Goal: Task Accomplishment & Management: Manage account settings

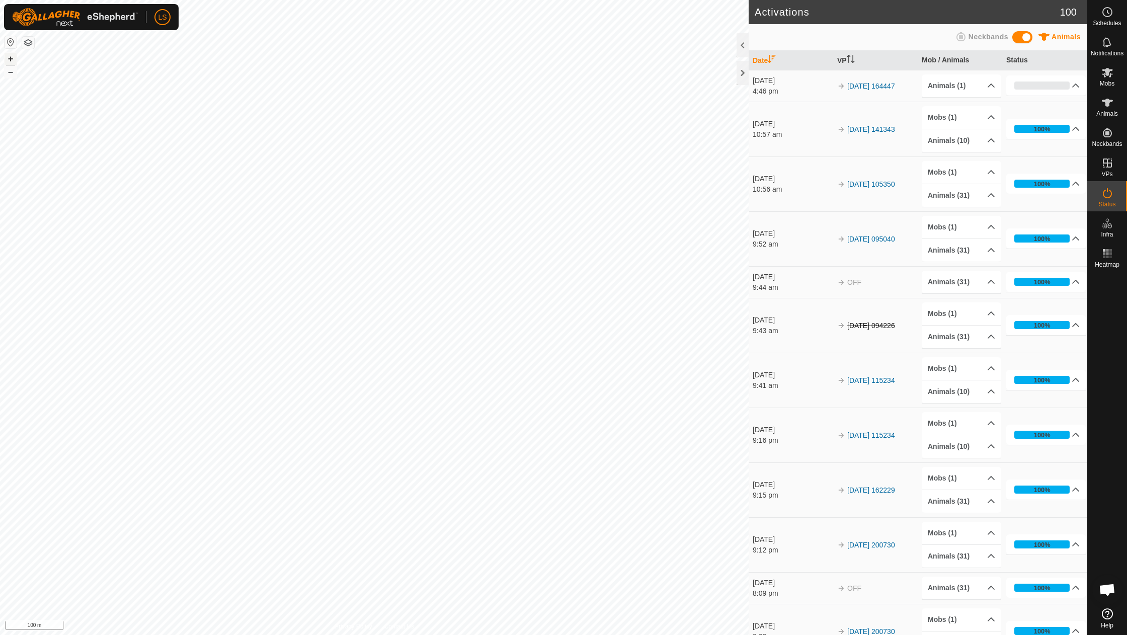
click at [8, 55] on button "+" at bounding box center [11, 59] width 12 height 12
click at [9, 61] on button "+" at bounding box center [11, 59] width 12 height 12
click at [11, 74] on button "–" at bounding box center [11, 72] width 12 height 12
click at [12, 62] on button "+" at bounding box center [11, 59] width 12 height 12
click at [11, 73] on button "–" at bounding box center [11, 72] width 12 height 12
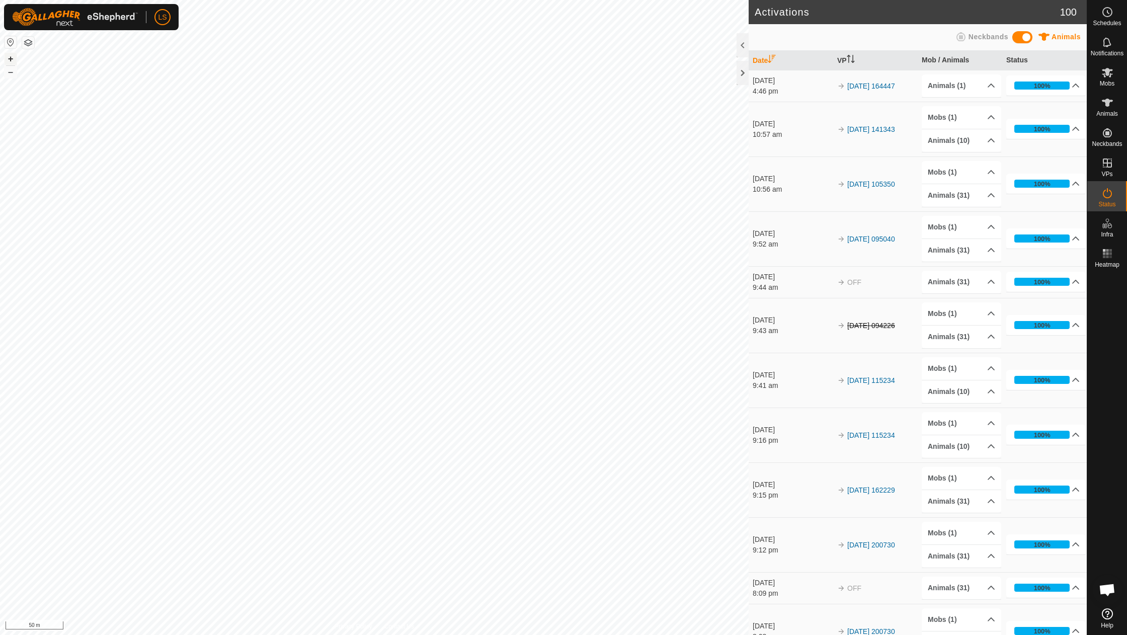
click at [8, 58] on button "+" at bounding box center [11, 59] width 12 height 12
click at [13, 56] on button "+" at bounding box center [11, 59] width 12 height 12
click at [9, 75] on button "–" at bounding box center [11, 72] width 12 height 12
click at [15, 73] on button "–" at bounding box center [11, 72] width 12 height 12
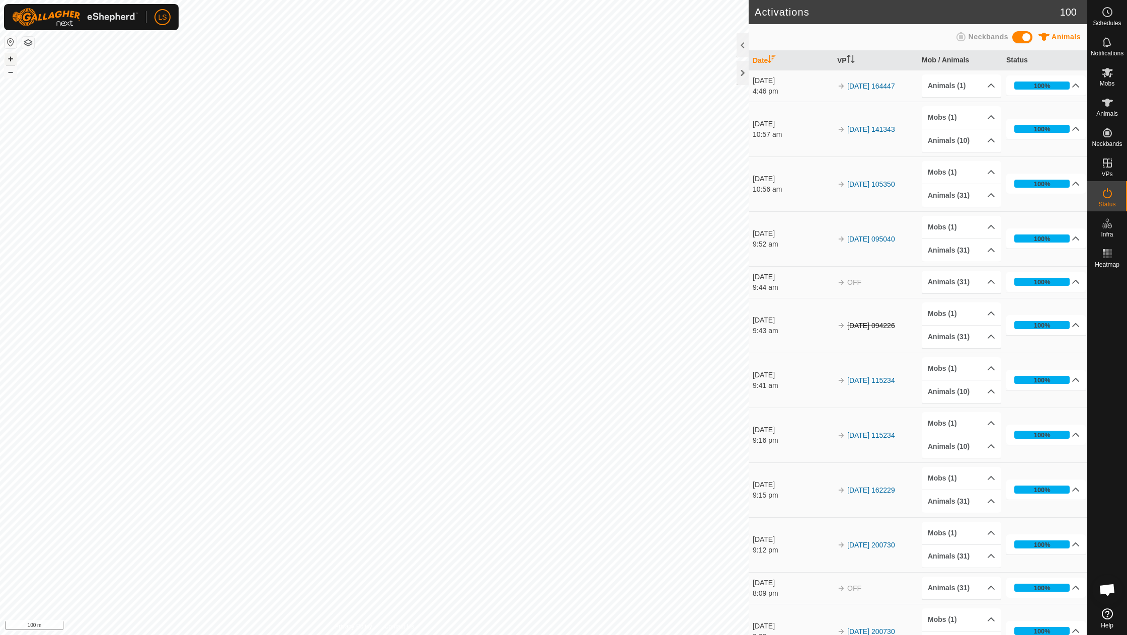
click at [11, 61] on button "+" at bounding box center [11, 59] width 12 height 12
click at [9, 57] on button "+" at bounding box center [11, 59] width 12 height 12
click at [11, 57] on button "+" at bounding box center [11, 59] width 12 height 12
click at [10, 55] on button "+" at bounding box center [11, 59] width 12 height 12
click at [9, 71] on button "–" at bounding box center [11, 72] width 12 height 12
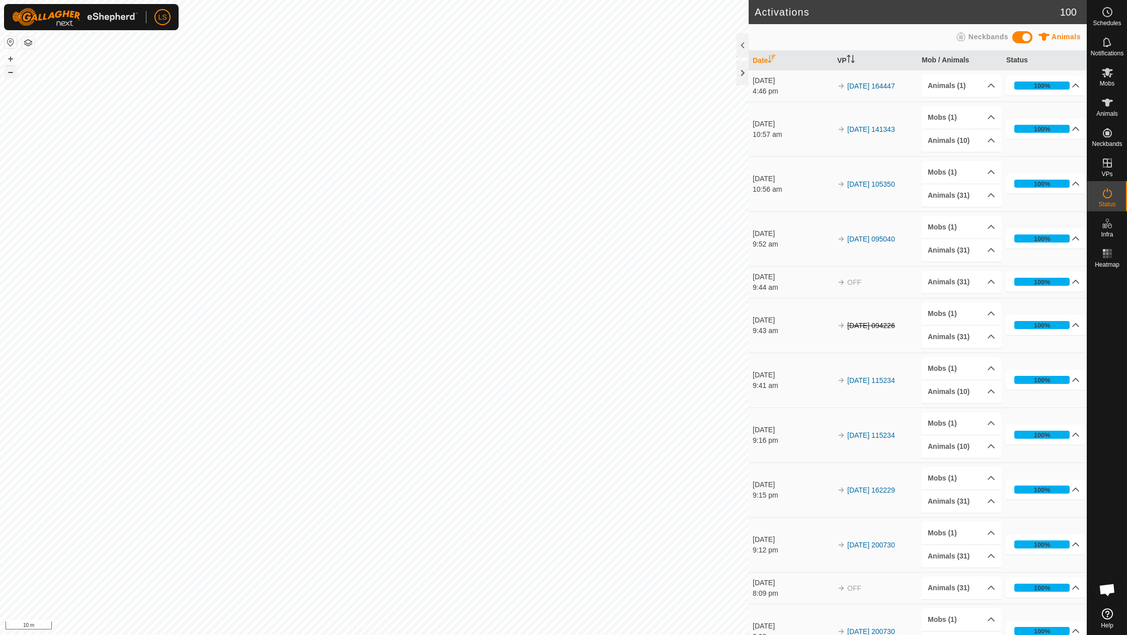
click at [9, 71] on button "–" at bounding box center [11, 72] width 12 height 12
click at [9, 72] on button "–" at bounding box center [11, 72] width 12 height 12
click at [6, 59] on button "+" at bounding box center [11, 59] width 12 height 12
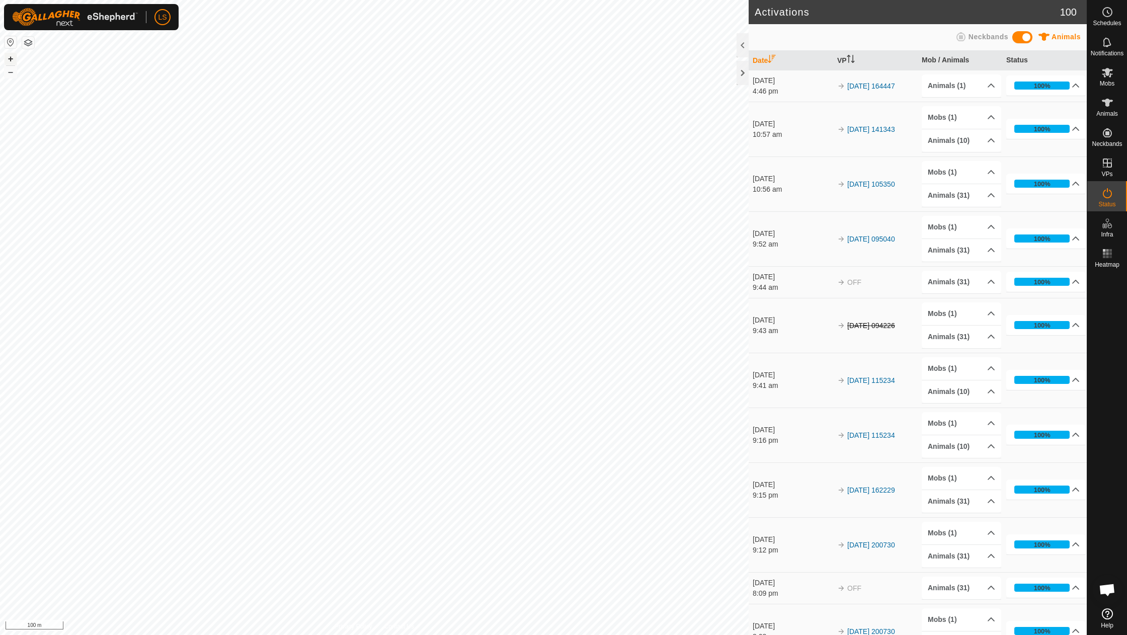
click at [7, 58] on button "+" at bounding box center [11, 59] width 12 height 12
click at [9, 59] on button "+" at bounding box center [11, 59] width 12 height 12
click at [11, 57] on button "+" at bounding box center [11, 59] width 12 height 12
click at [10, 75] on button "–" at bounding box center [11, 72] width 12 height 12
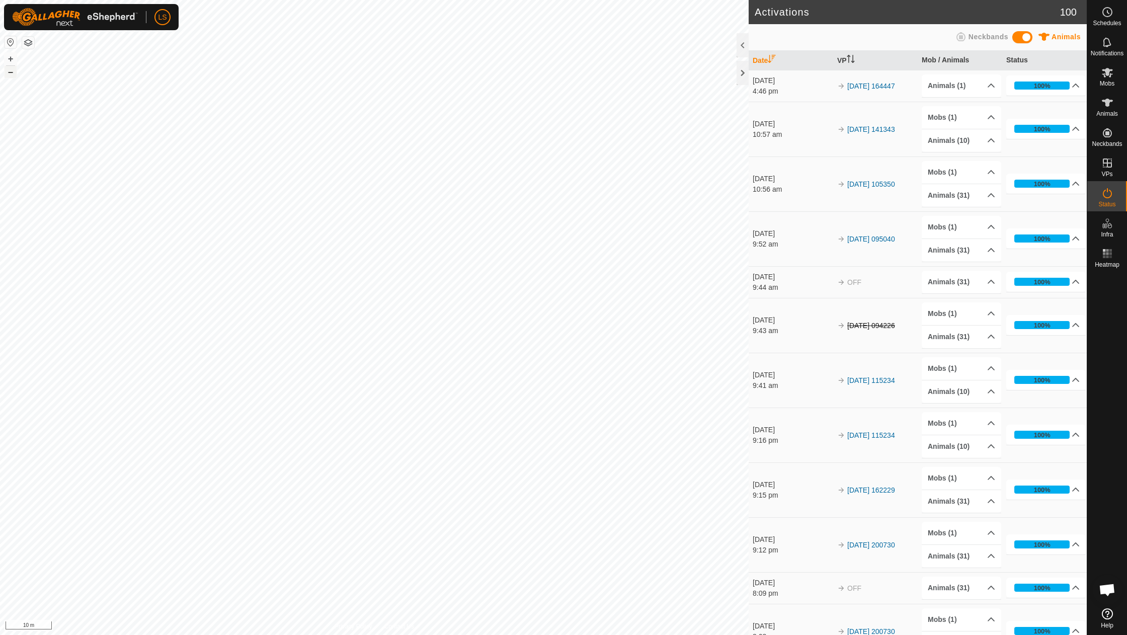
click at [10, 75] on button "–" at bounding box center [11, 72] width 12 height 12
click at [10, 73] on button "–" at bounding box center [11, 72] width 12 height 12
click at [10, 59] on button "+" at bounding box center [11, 59] width 12 height 12
click at [11, 57] on button "+" at bounding box center [11, 59] width 12 height 12
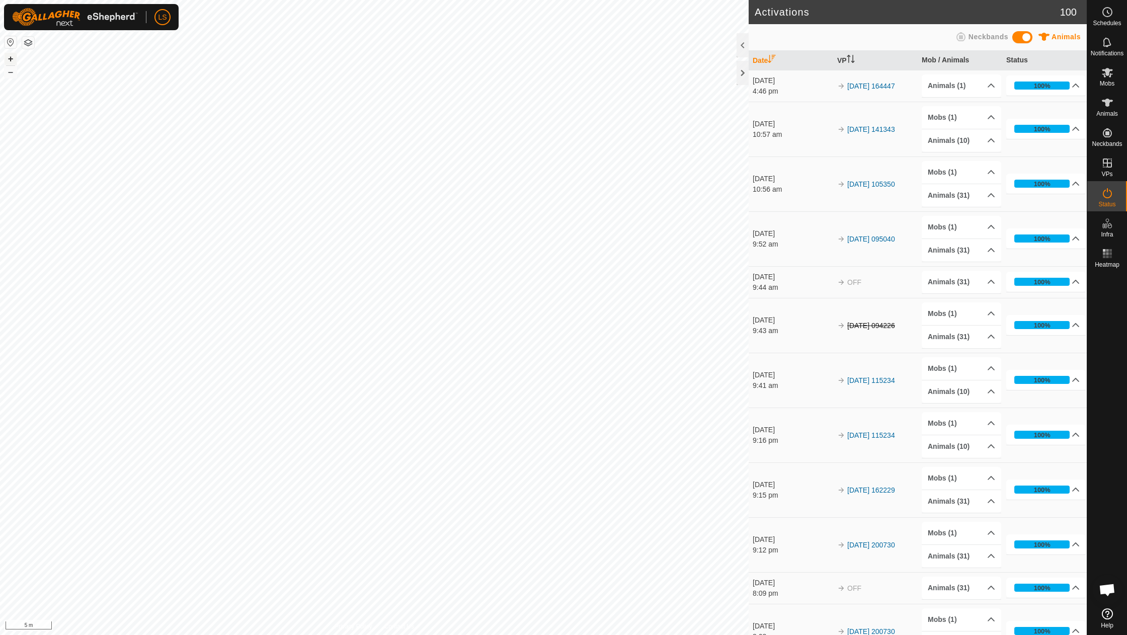
click at [11, 57] on button "+" at bounding box center [11, 59] width 12 height 12
click at [9, 73] on button "–" at bounding box center [11, 72] width 12 height 12
click at [10, 73] on button "–" at bounding box center [11, 72] width 12 height 12
click at [769, 172] on div "Activations 100 Animals Neckbands Date VP Mob / Animals Status 8 Sep 2025 4:46 …" at bounding box center [543, 317] width 1086 height 635
click at [7, 69] on button "–" at bounding box center [11, 72] width 12 height 12
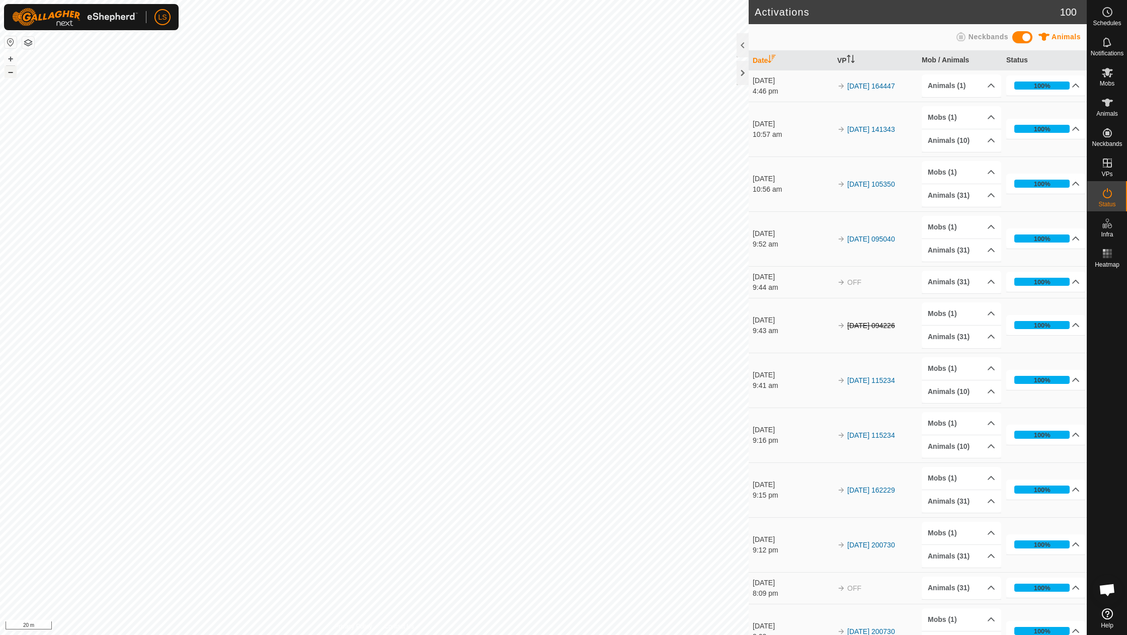
click at [8, 69] on button "–" at bounding box center [11, 72] width 12 height 12
click at [9, 62] on button "+" at bounding box center [11, 59] width 12 height 12
click at [9, 59] on button "+" at bounding box center [11, 59] width 12 height 12
click at [12, 53] on button "+" at bounding box center [11, 59] width 12 height 12
click at [9, 71] on button "–" at bounding box center [11, 72] width 12 height 12
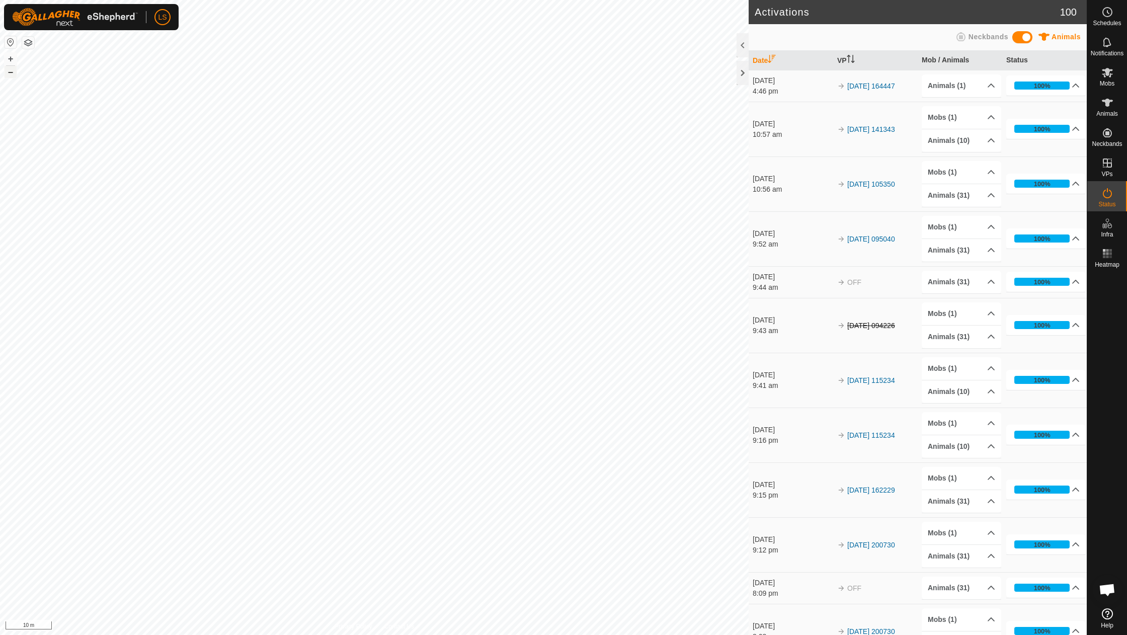
click at [10, 71] on button "–" at bounding box center [11, 72] width 12 height 12
click at [1109, 75] on icon at bounding box center [1107, 72] width 12 height 12
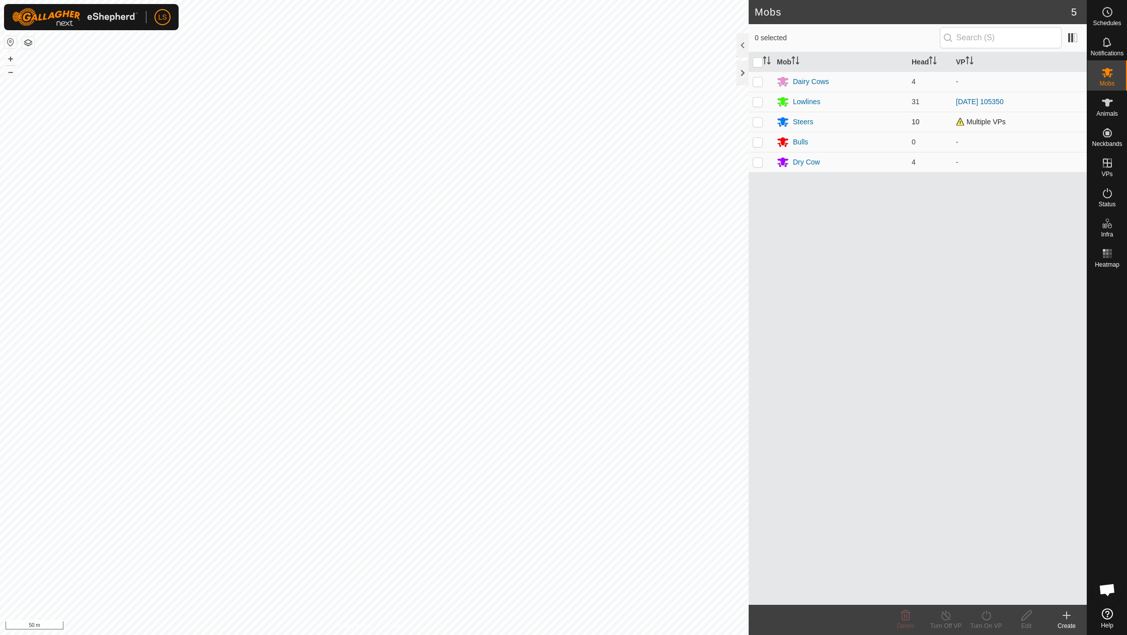
click at [757, 123] on p-checkbox at bounding box center [757, 122] width 10 height 8
checkbox input "true"
click at [1113, 106] on es-animals-svg-icon at bounding box center [1107, 103] width 18 height 16
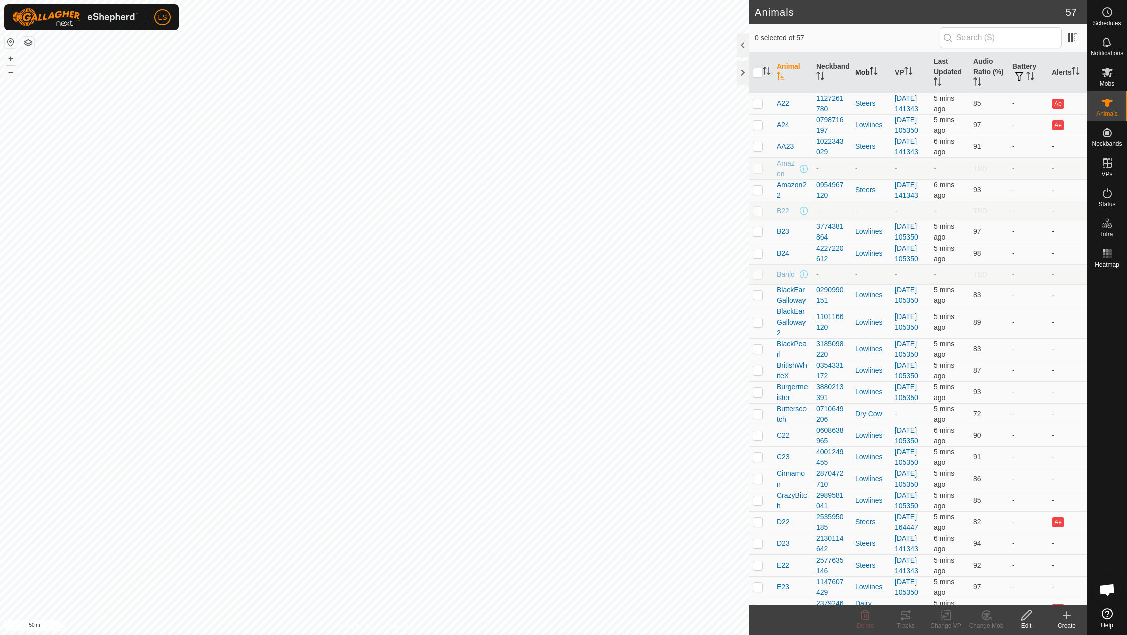
click at [862, 74] on th "Mob" at bounding box center [870, 72] width 39 height 41
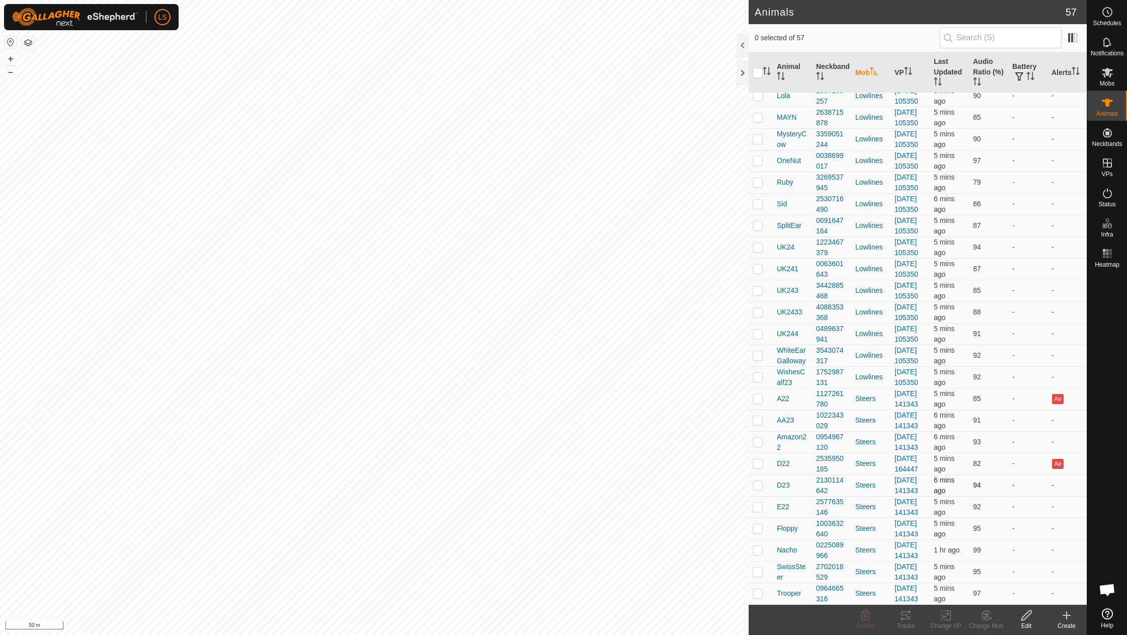
scroll to position [1081, 0]
click at [759, 394] on p-checkbox at bounding box center [757, 398] width 10 height 8
click at [9, 76] on button "–" at bounding box center [11, 72] width 12 height 12
click at [759, 394] on p-checkbox at bounding box center [757, 398] width 10 height 8
checkbox input "false"
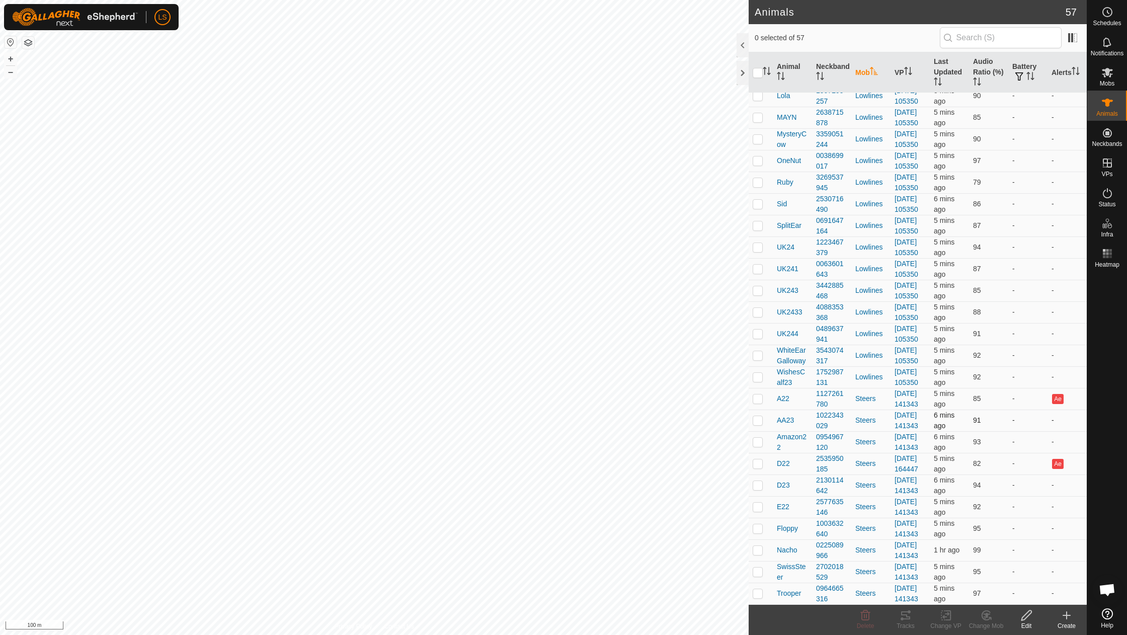
click at [758, 416] on p-checkbox at bounding box center [757, 420] width 10 height 8
checkbox input "false"
click at [758, 438] on p-checkbox at bounding box center [757, 442] width 10 height 8
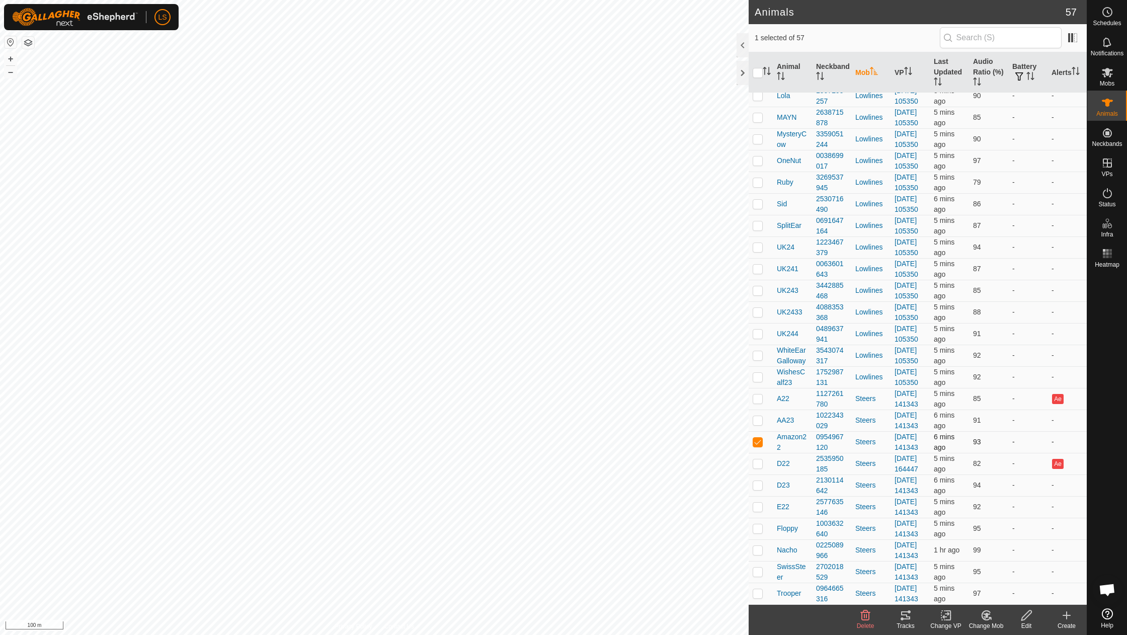
checkbox input "false"
click at [759, 459] on p-checkbox at bounding box center [757, 463] width 10 height 8
checkbox input "false"
click at [759, 394] on p-checkbox at bounding box center [757, 398] width 10 height 8
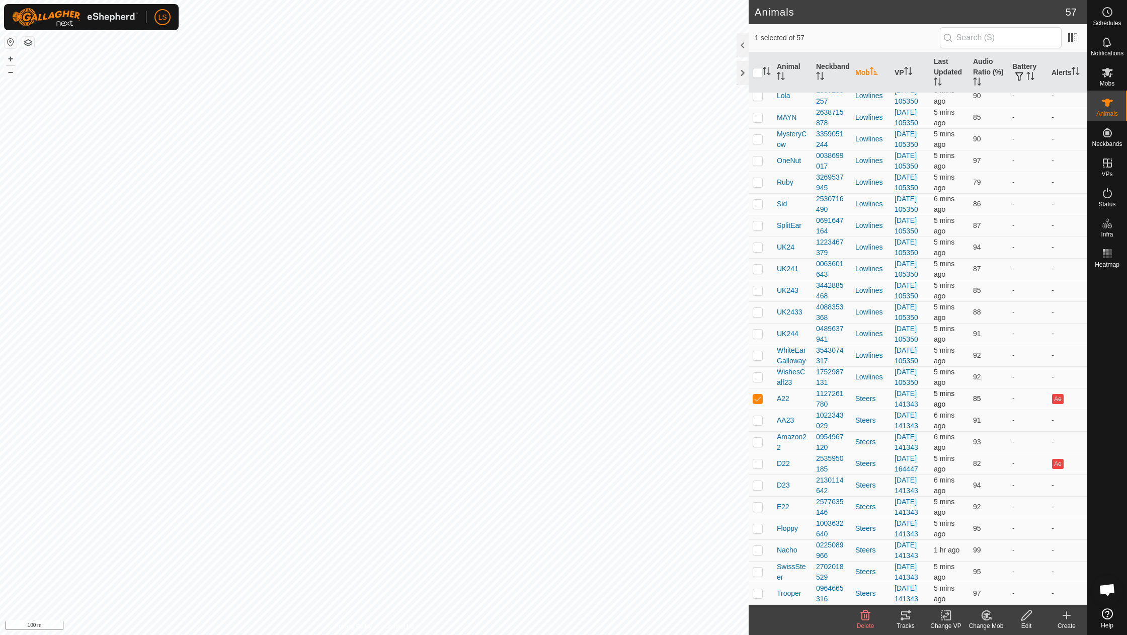
click at [759, 394] on p-checkbox at bounding box center [757, 398] width 10 height 8
click at [10, 59] on button "+" at bounding box center [11, 59] width 12 height 12
click at [13, 58] on button "+" at bounding box center [11, 59] width 12 height 12
click at [11, 55] on button "+" at bounding box center [11, 59] width 12 height 12
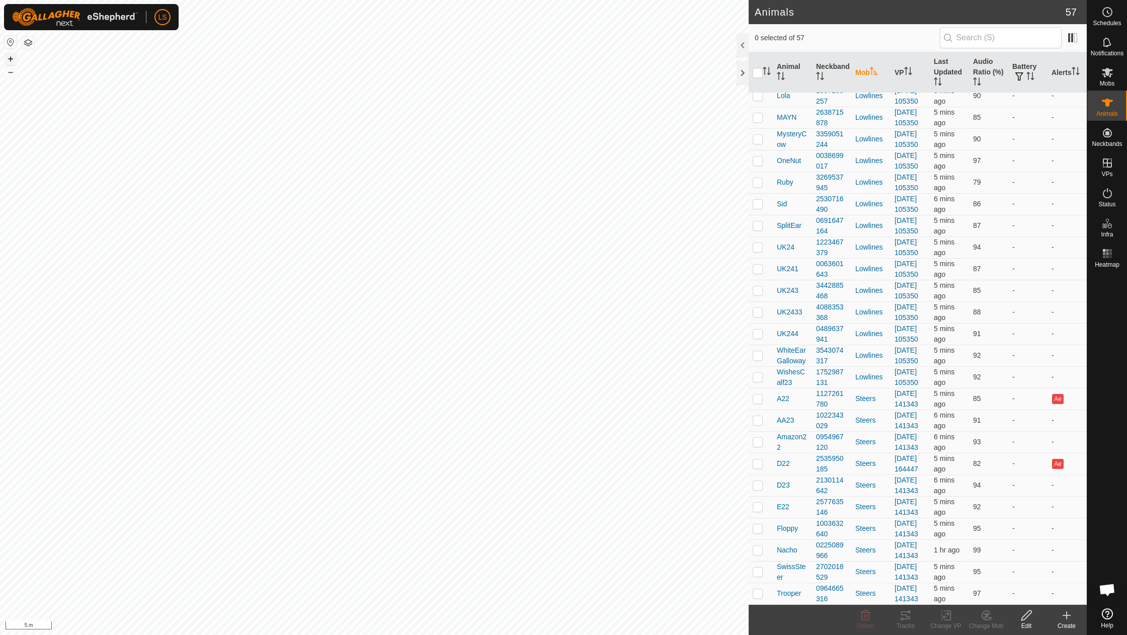
click at [11, 55] on button "+" at bounding box center [11, 59] width 12 height 12
click at [759, 394] on p-checkbox at bounding box center [757, 398] width 10 height 8
click at [758, 394] on p-checkbox at bounding box center [757, 398] width 10 height 8
checkbox input "false"
click at [759, 459] on p-checkbox at bounding box center [757, 463] width 10 height 8
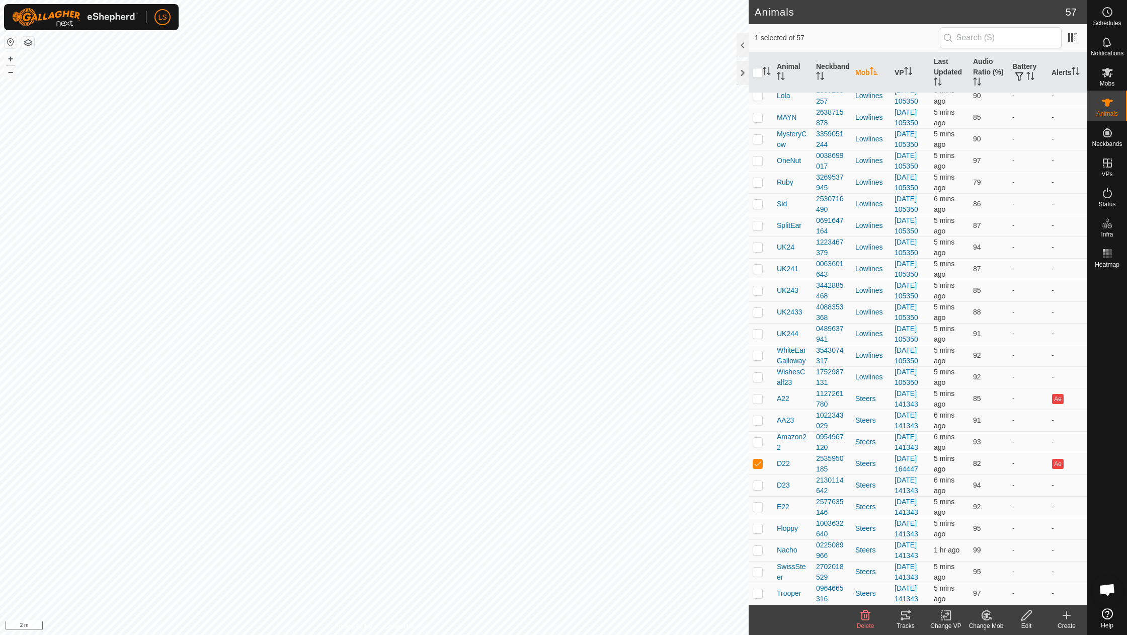
click at [759, 459] on p-checkbox at bounding box center [757, 463] width 10 height 8
click at [757, 459] on p-checkbox at bounding box center [757, 463] width 10 height 8
click at [990, 614] on icon at bounding box center [986, 615] width 13 height 12
click at [1005, 574] on link "Choose Mob..." at bounding box center [1016, 572] width 100 height 20
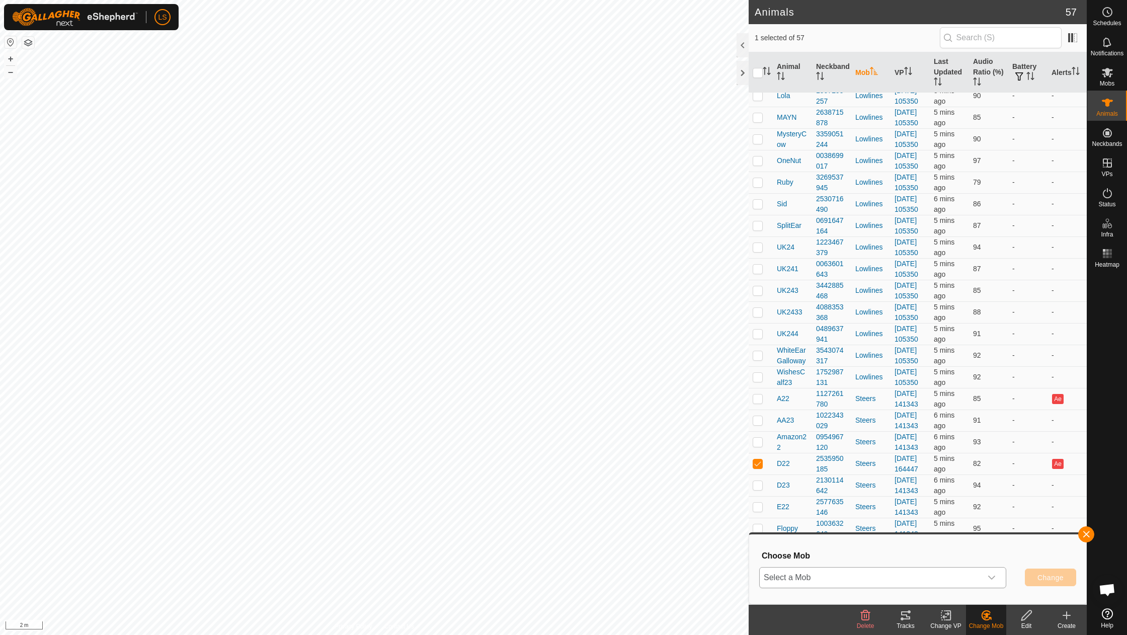
click at [994, 570] on div "dropdown trigger" at bounding box center [991, 577] width 20 height 20
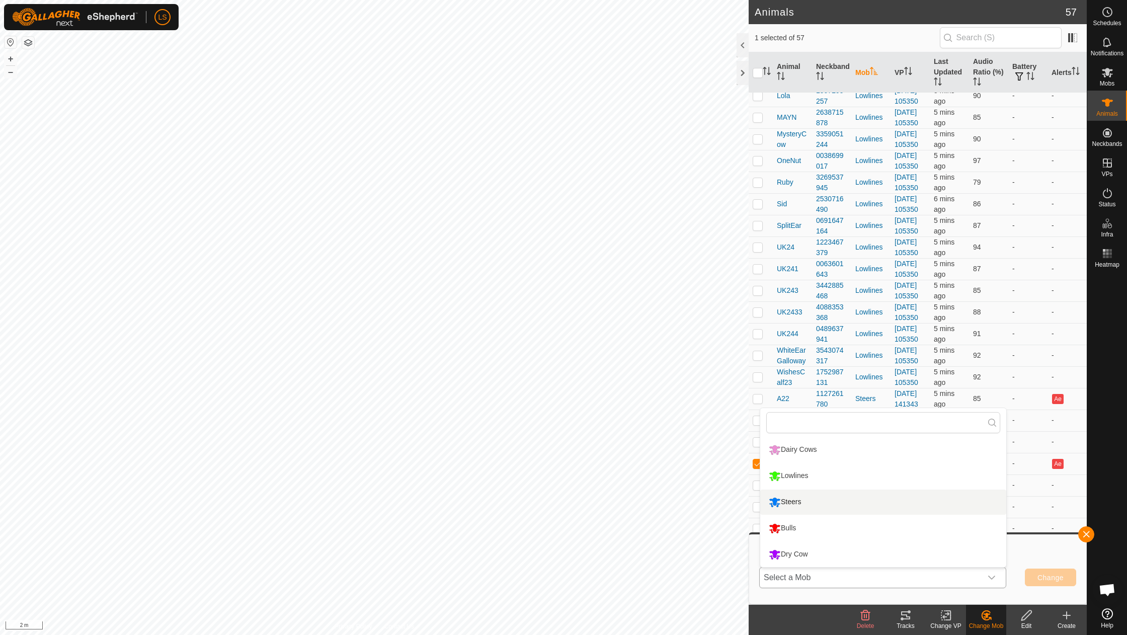
click at [799, 499] on li "Steers" at bounding box center [883, 501] width 246 height 25
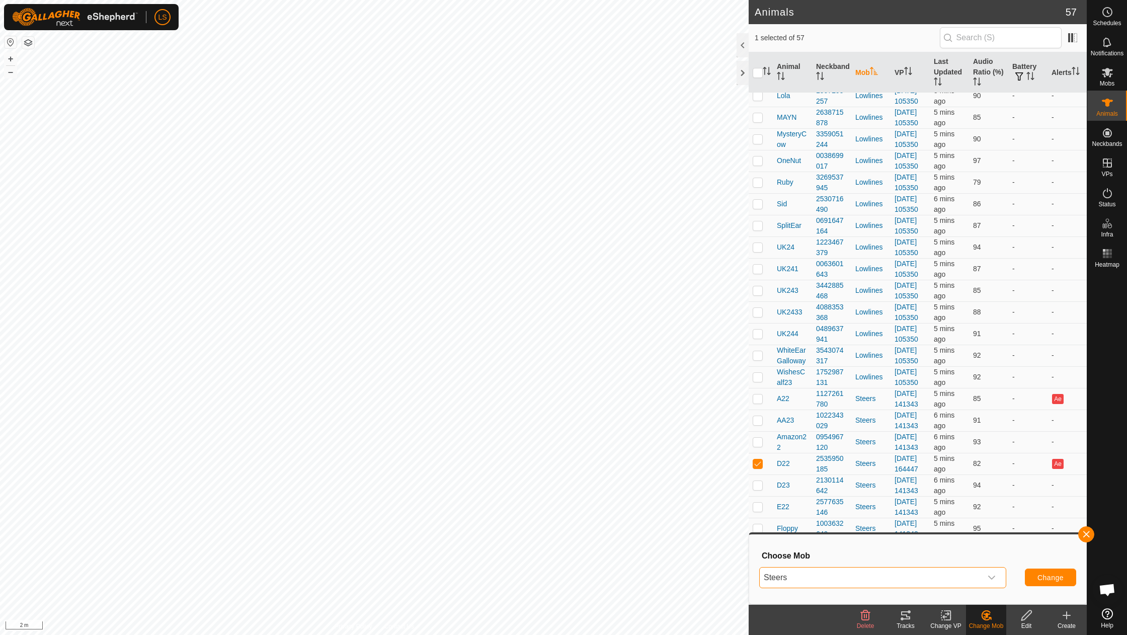
click at [1055, 576] on span "Change" at bounding box center [1050, 577] width 26 height 8
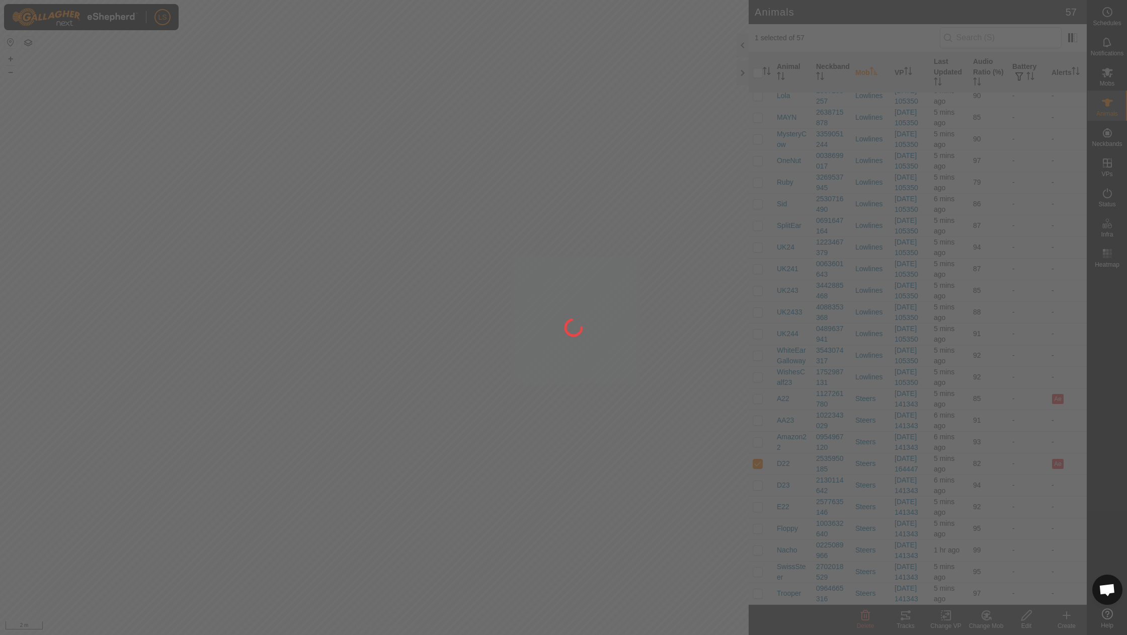
checkbox input "false"
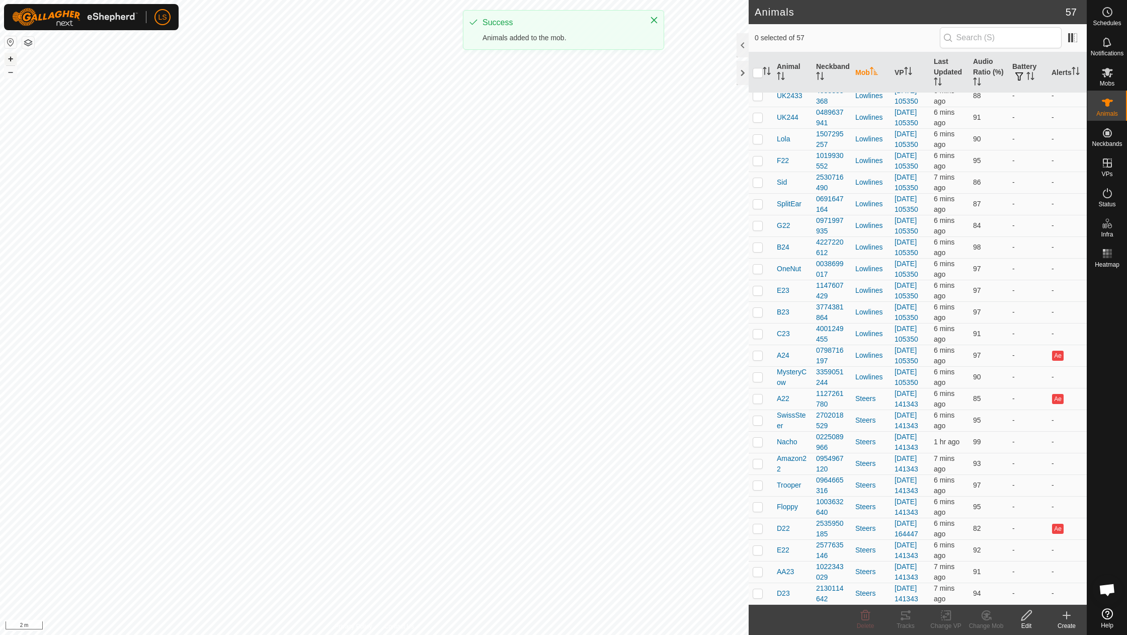
click at [9, 55] on button "+" at bounding box center [11, 59] width 12 height 12
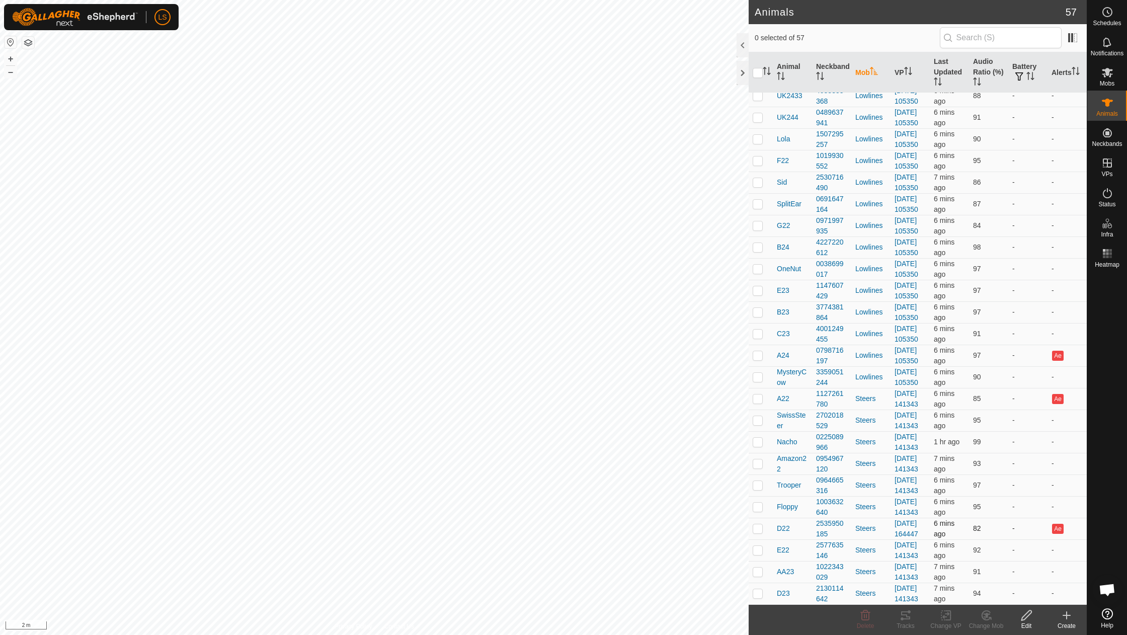
click at [755, 524] on p-checkbox at bounding box center [757, 528] width 10 height 8
checkbox input "false"
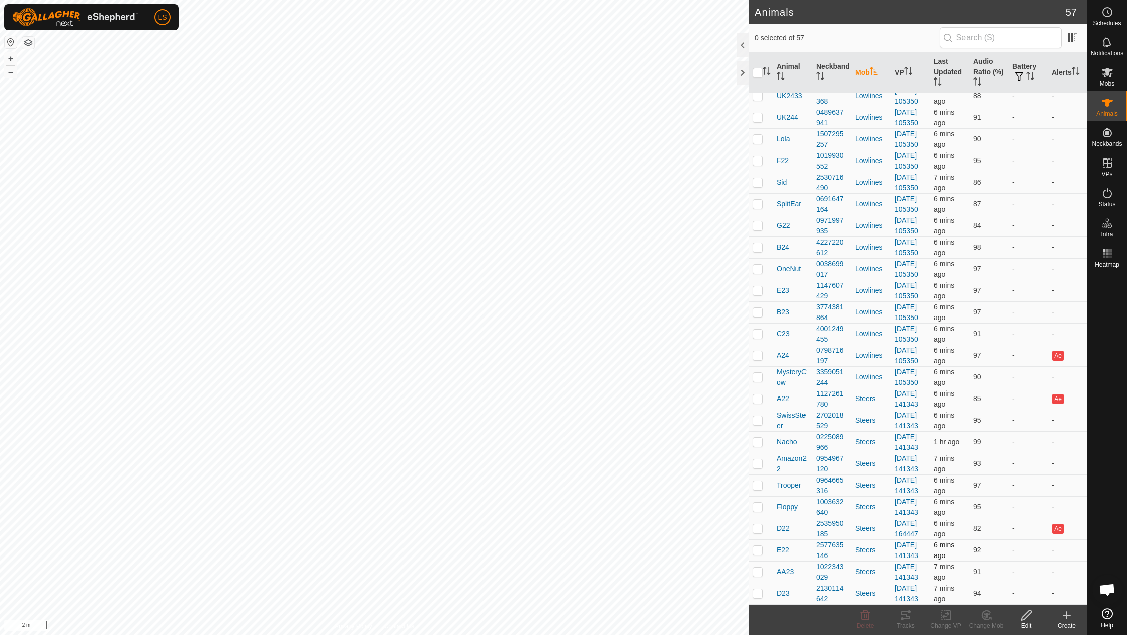
click at [760, 546] on p-checkbox at bounding box center [757, 550] width 10 height 8
checkbox input "false"
click at [758, 518] on td at bounding box center [760, 529] width 24 height 22
click at [760, 524] on p-checkbox at bounding box center [757, 528] width 10 height 8
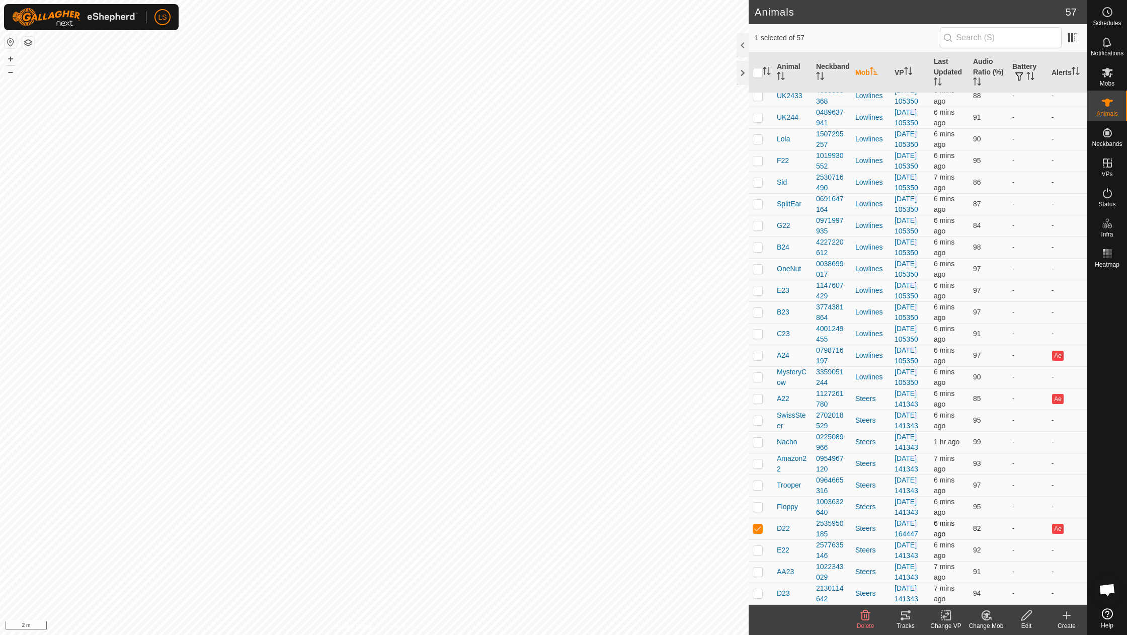
checkbox input "false"
click at [11, 71] on button "–" at bounding box center [11, 72] width 12 height 12
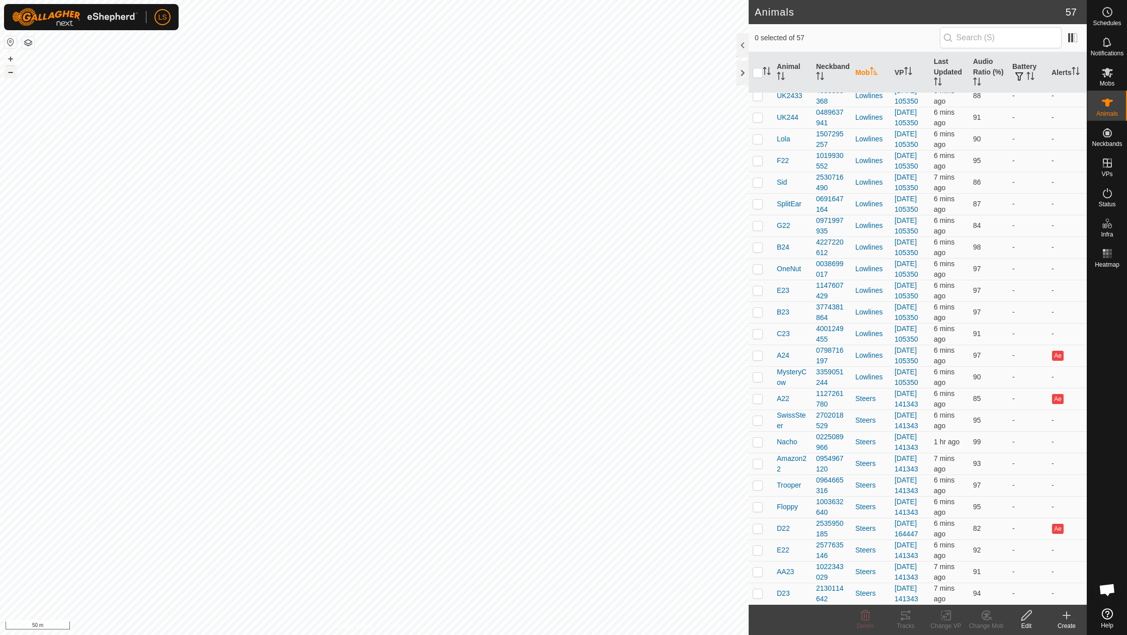
click at [11, 71] on button "–" at bounding box center [11, 72] width 12 height 12
click at [758, 351] on p-checkbox at bounding box center [757, 355] width 10 height 8
click at [757, 351] on p-checkbox at bounding box center [757, 355] width 10 height 8
checkbox input "false"
click at [759, 394] on p-checkbox at bounding box center [757, 398] width 10 height 8
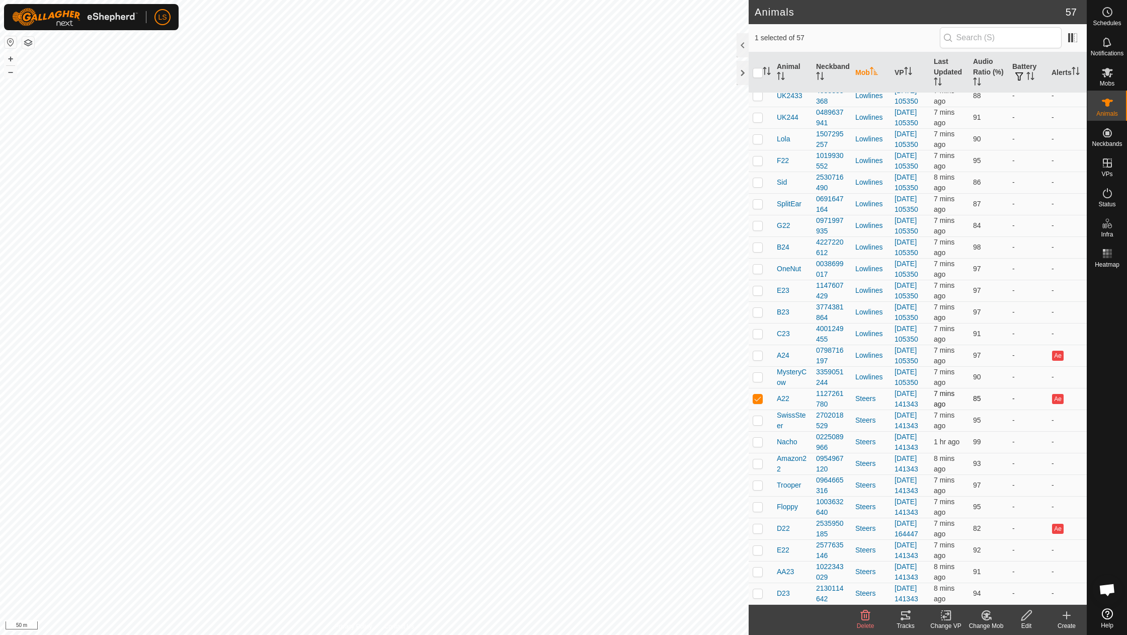
click at [759, 394] on p-checkbox at bounding box center [757, 398] width 10 height 8
checkbox input "false"
click at [757, 524] on p-checkbox at bounding box center [757, 528] width 10 height 8
checkbox input "false"
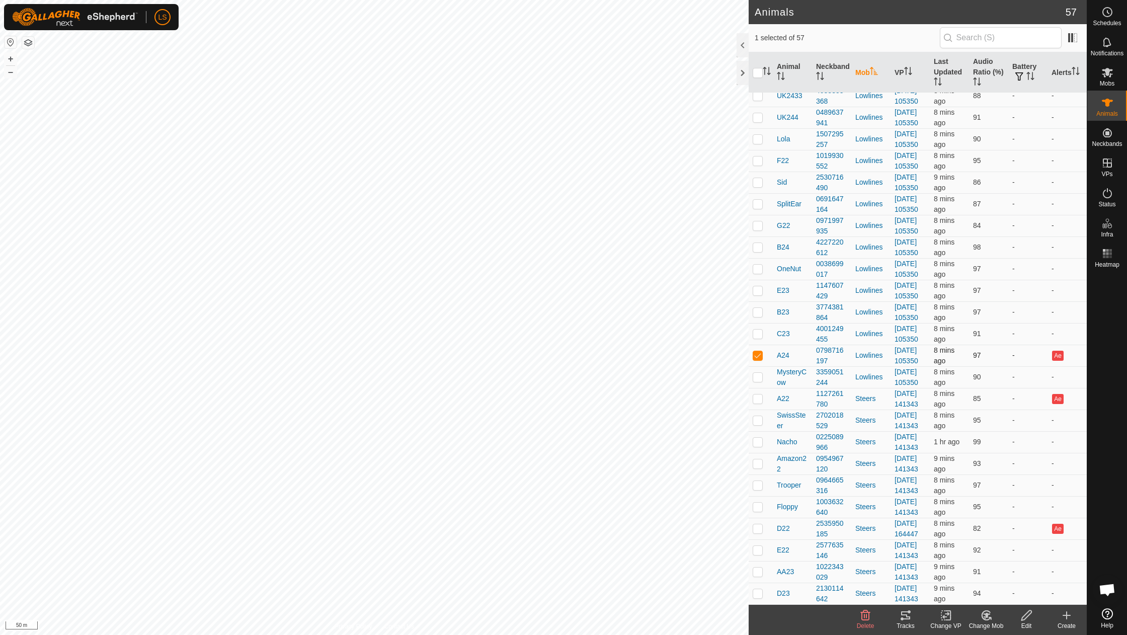
click at [757, 351] on p-checkbox at bounding box center [757, 355] width 10 height 8
checkbox input "false"
